Goal: Find specific page/section: Find specific page/section

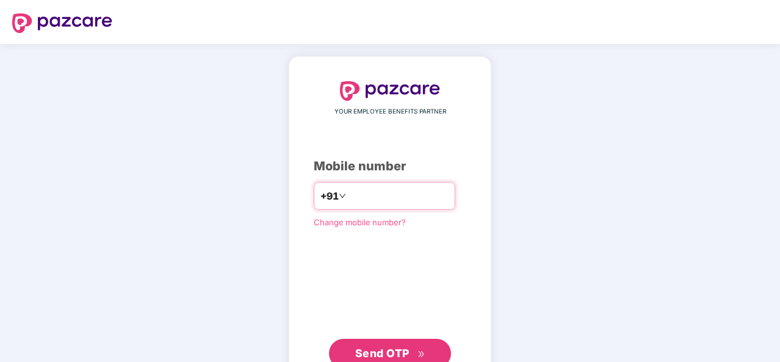
type input "**********"
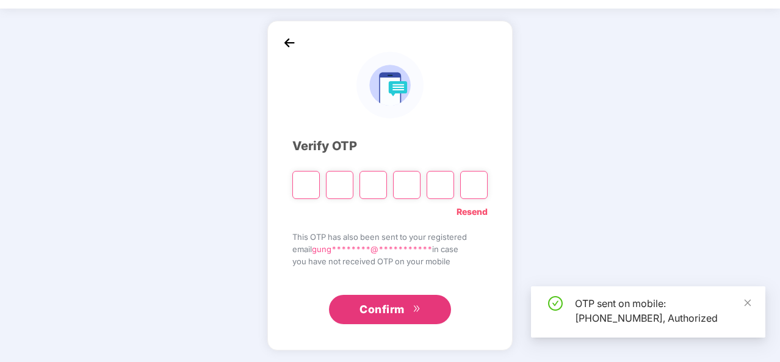
scroll to position [35, 0]
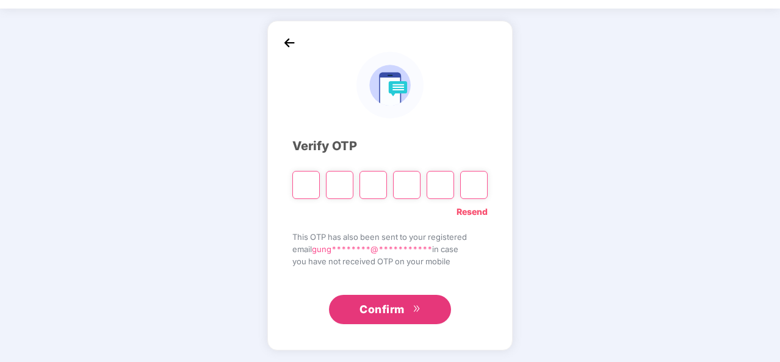
type input "*"
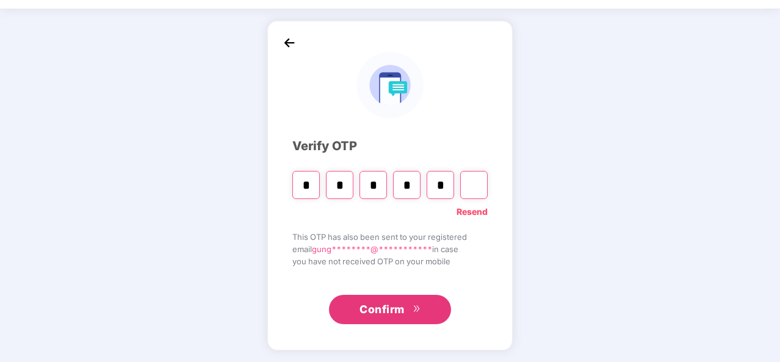
type input "*"
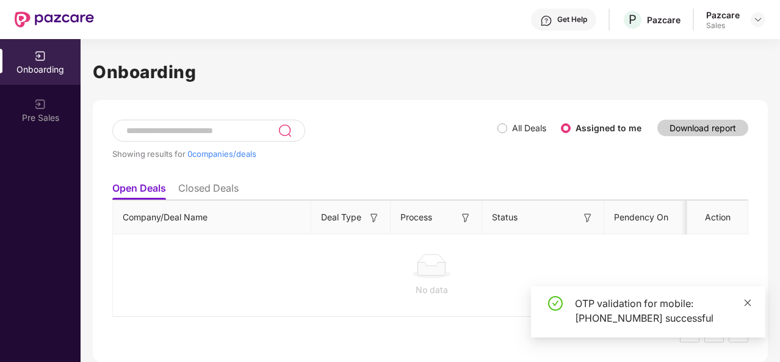
click at [746, 302] on icon "close" at bounding box center [747, 302] width 9 height 9
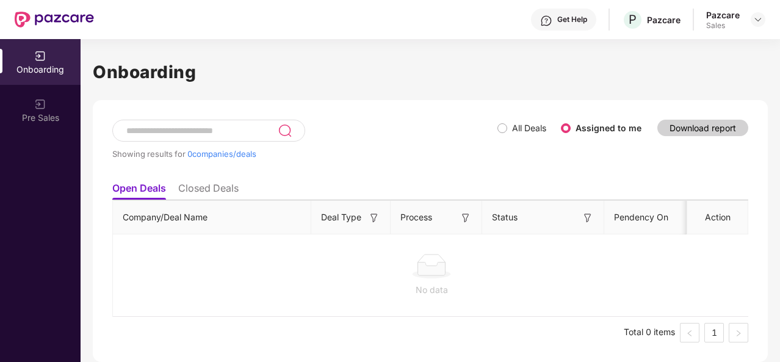
click at [222, 187] on li "Closed Deals" at bounding box center [208, 191] width 60 height 18
click at [153, 185] on li "Open Deals" at bounding box center [138, 191] width 52 height 18
click at [752, 25] on div at bounding box center [758, 19] width 15 height 15
click at [760, 18] on img at bounding box center [758, 20] width 10 height 10
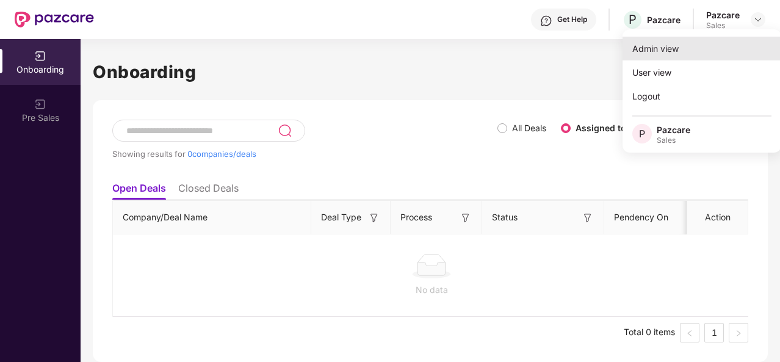
click at [696, 44] on div "Admin view" at bounding box center [701, 49] width 159 height 24
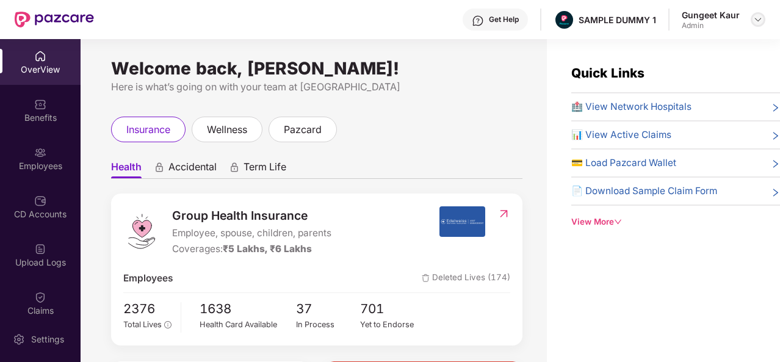
click at [755, 22] on img at bounding box center [758, 20] width 10 height 10
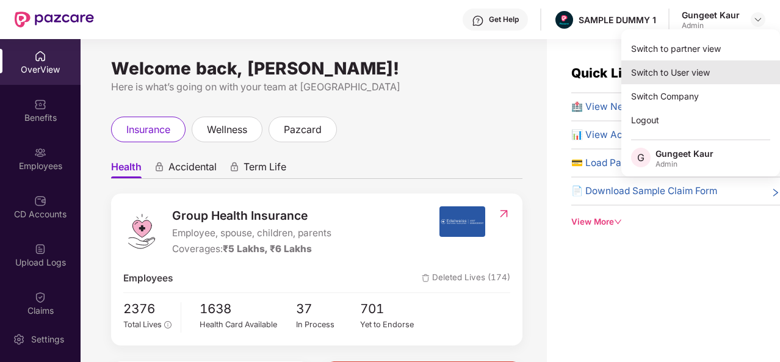
click at [707, 71] on div "Switch to User view" at bounding box center [700, 72] width 159 height 24
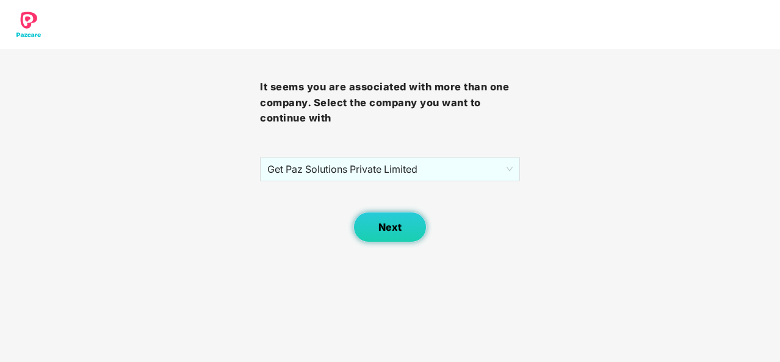
click at [404, 236] on button "Next" at bounding box center [389, 227] width 73 height 31
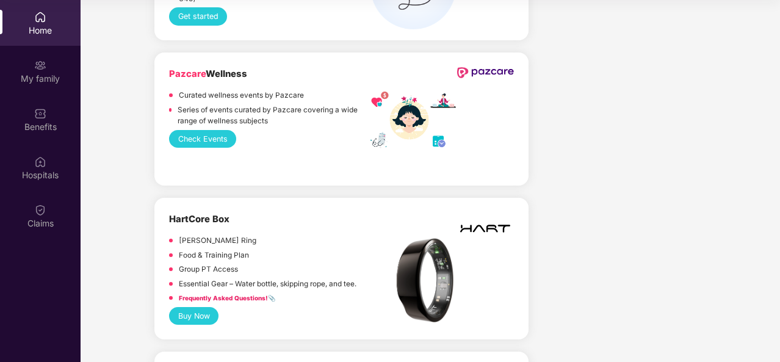
scroll to position [3641, 0]
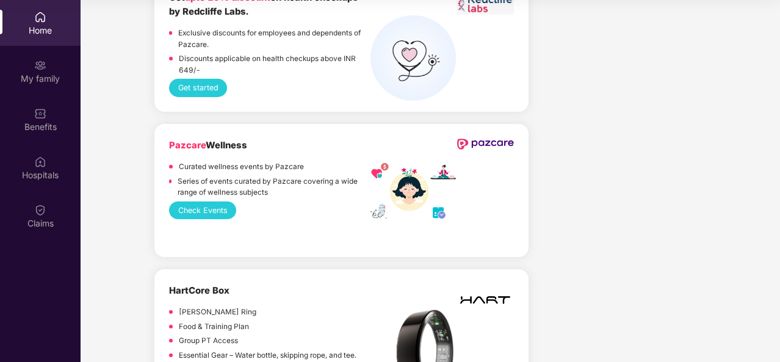
click at [209, 201] on button "Check Events" at bounding box center [202, 210] width 67 height 18
